Goal: Check status

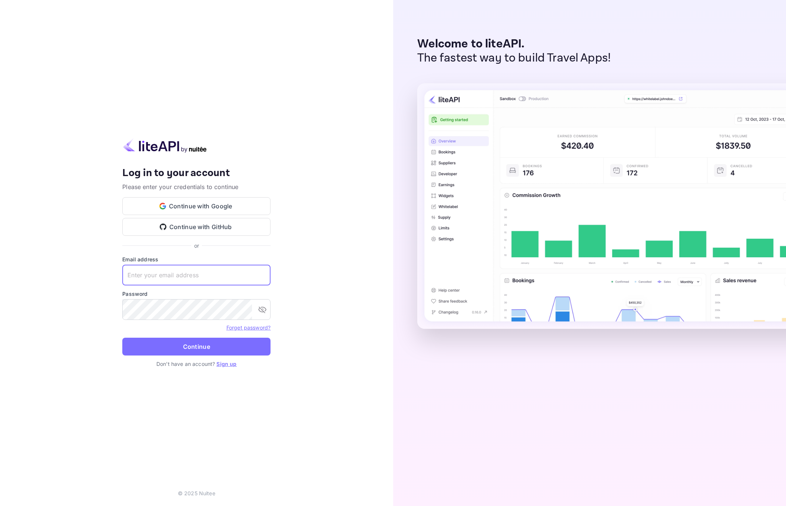
click at [190, 281] on input "text" at bounding box center [196, 275] width 148 height 21
paste input "[EMAIL_ADDRESS][DOMAIN_NAME]"
type input "[EMAIL_ADDRESS][DOMAIN_NAME]"
click at [191, 340] on button "Continue" at bounding box center [196, 347] width 148 height 18
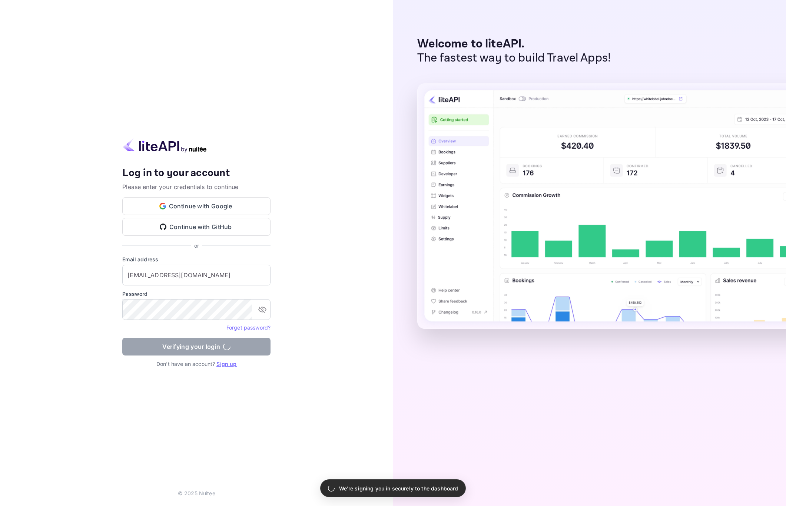
click at [281, 331] on div "Your account has been created successfully, a confirmation link has been sent t…" at bounding box center [196, 253] width 393 height 506
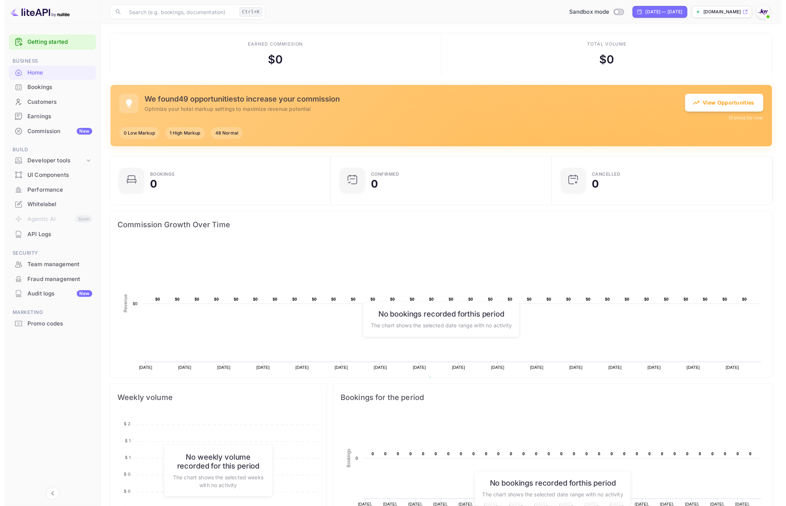
scroll to position [112, 208]
click at [56, 95] on div "Customers" at bounding box center [47, 102] width 87 height 14
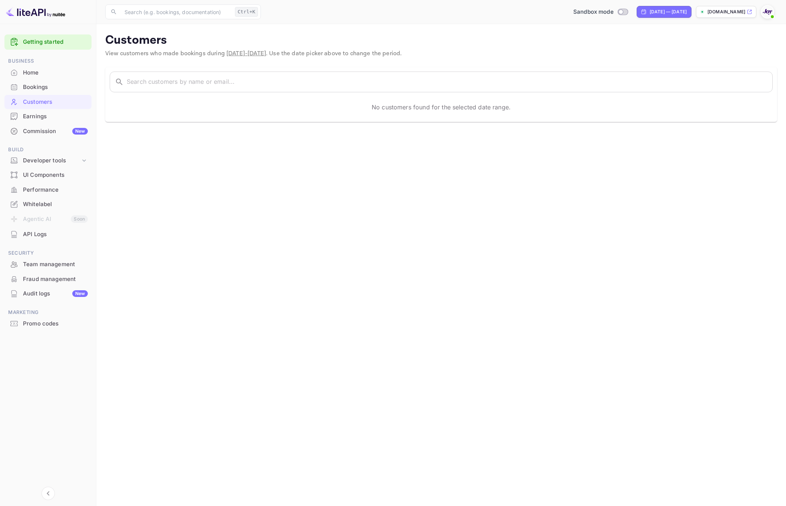
click at [61, 92] on div "Bookings" at bounding box center [47, 87] width 87 height 14
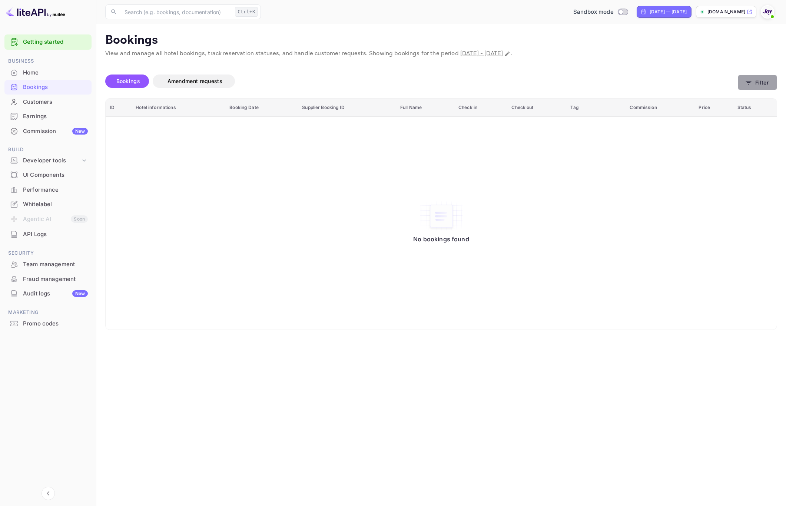
click at [766, 77] on button "Filter" at bounding box center [757, 82] width 39 height 15
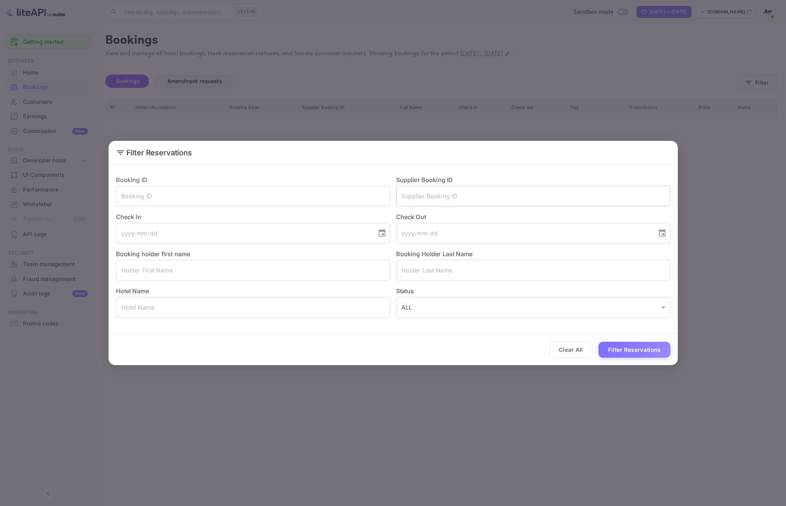
click at [469, 195] on input "text" at bounding box center [533, 196] width 274 height 21
paste input "9514885"
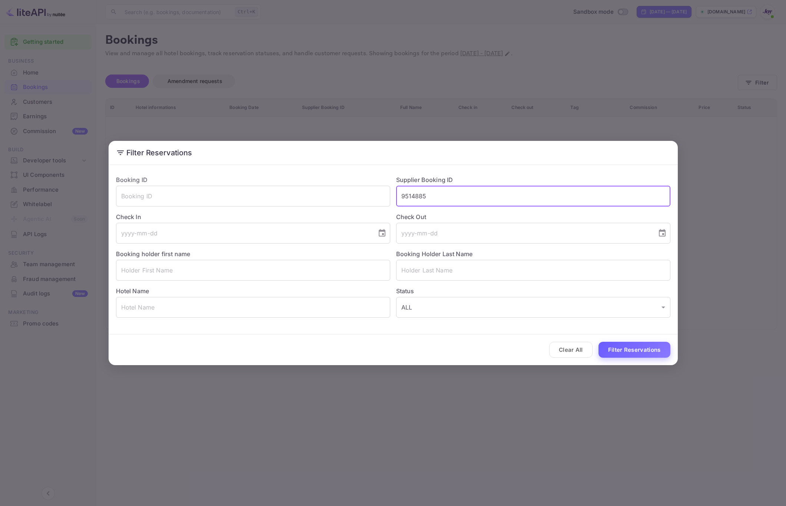
type input "9514885"
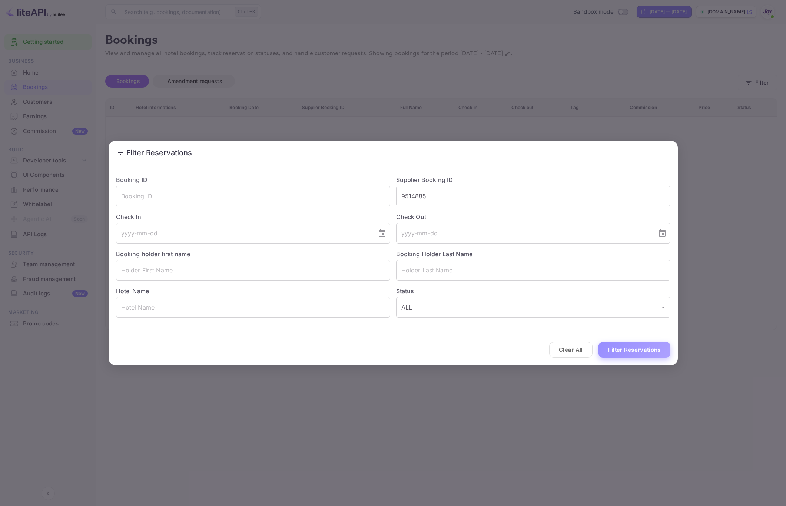
click at [627, 347] on button "Filter Reservations" at bounding box center [635, 350] width 72 height 16
drag, startPoint x: 711, startPoint y: 230, endPoint x: 605, endPoint y: 129, distance: 146.3
click at [711, 229] on div "Filter Reservations Booking ID ​ Supplier Booking ID 9514885 ​ Check In ​ Check…" at bounding box center [393, 253] width 786 height 506
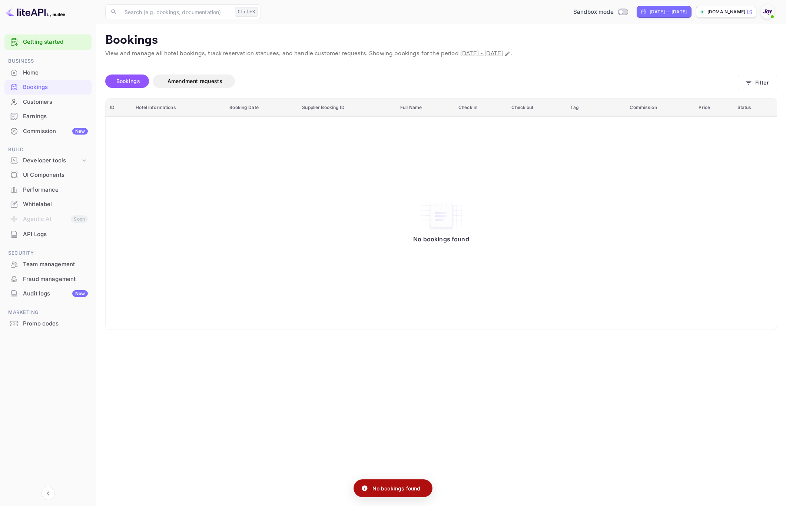
click at [478, 52] on span "[DATE] - [DATE]" at bounding box center [482, 54] width 43 height 8
click at [487, 54] on span "[DATE] - [DATE]" at bounding box center [482, 54] width 43 height 8
click at [511, 53] on icon "Change date range" at bounding box center [508, 54] width 6 height 6
select select "7"
select select "2025"
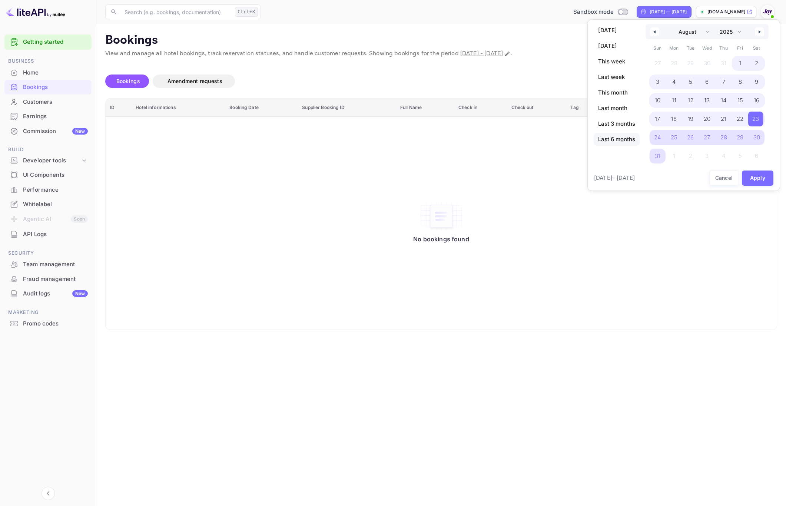
click at [620, 142] on span "Last 6 months" at bounding box center [617, 139] width 46 height 13
select select "2"
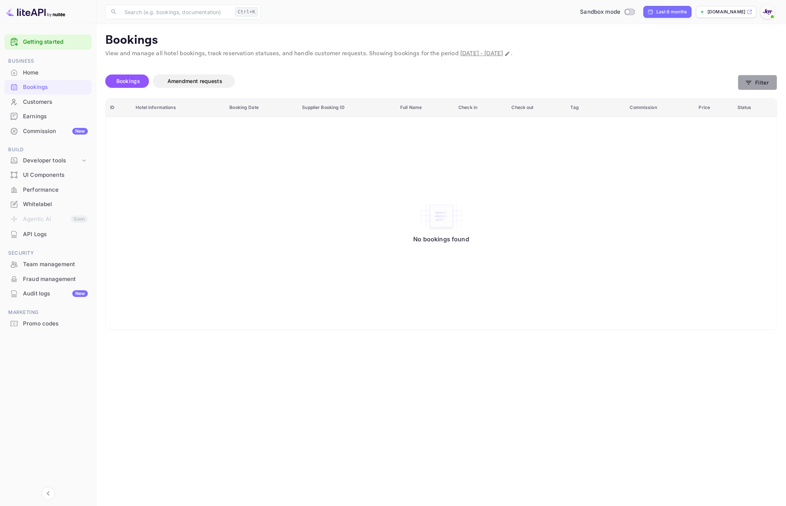
click at [754, 85] on button "Filter" at bounding box center [757, 82] width 39 height 15
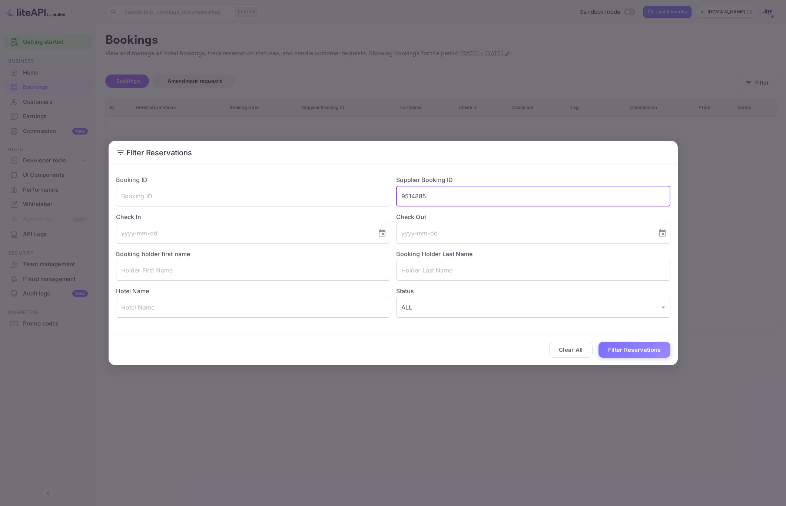
click at [462, 196] on input "9514885" at bounding box center [533, 196] width 274 height 21
click at [613, 354] on button "Filter Reservations" at bounding box center [635, 350] width 72 height 16
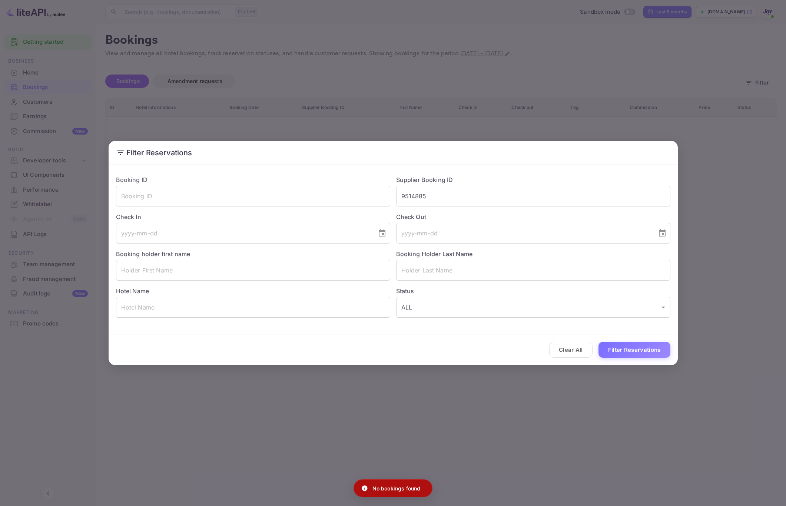
drag, startPoint x: 737, startPoint y: 359, endPoint x: 733, endPoint y: 357, distance: 4.1
click at [737, 360] on div "Filter Reservations Booking ID ​ Supplier Booking ID 9514885 ​ Check In ​ Check…" at bounding box center [393, 253] width 786 height 506
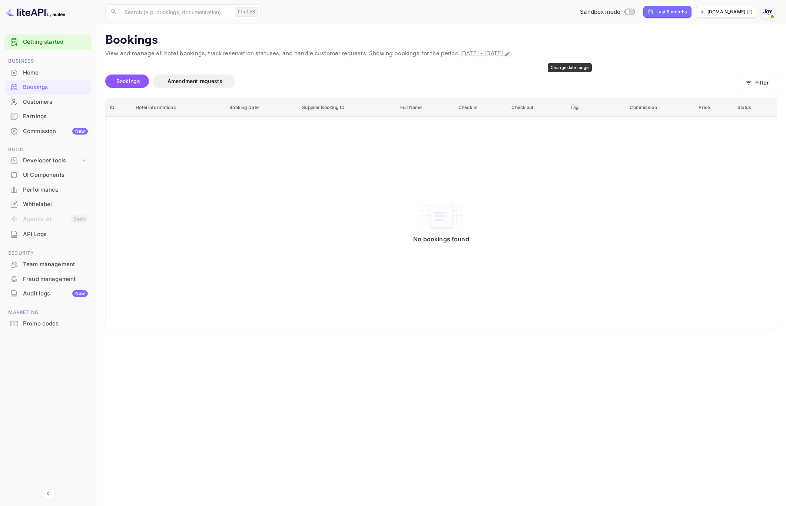
click at [510, 55] on icon "Change date range" at bounding box center [507, 54] width 4 height 4
select select "2"
select select "2025"
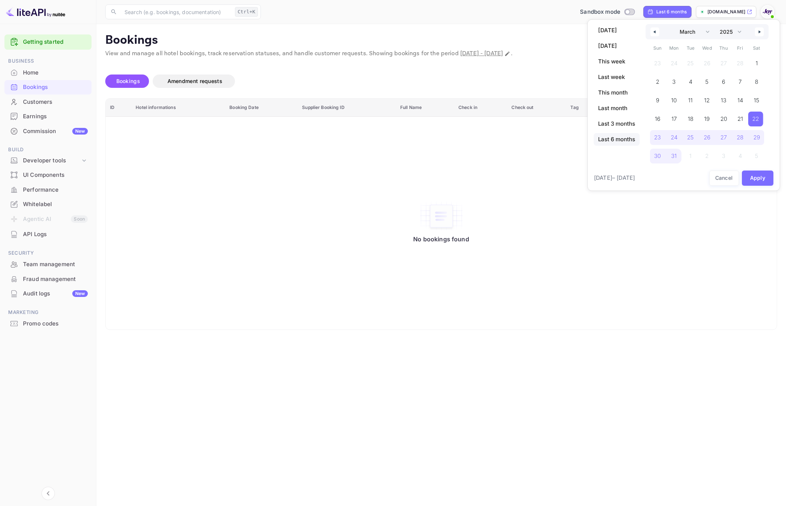
click at [629, 246] on div at bounding box center [393, 253] width 786 height 506
